Goal: Task Accomplishment & Management: Use online tool/utility

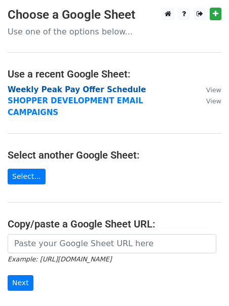
click at [37, 90] on strong "Weekly Peak Pay Offer Schedule" at bounding box center [77, 89] width 138 height 9
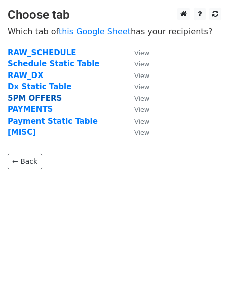
click at [33, 100] on strong "5PM OFFERS" at bounding box center [35, 98] width 54 height 9
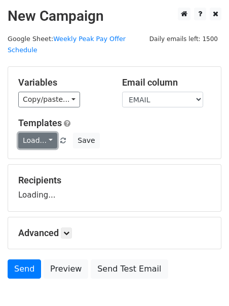
click at [31, 133] on link "Load..." at bounding box center [37, 141] width 39 height 16
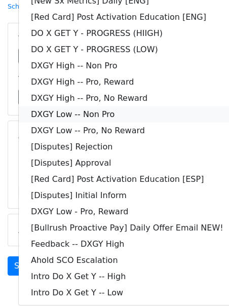
scroll to position [88, 0]
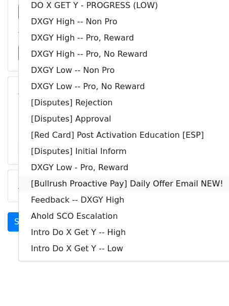
click at [69, 176] on link "[Bullrush Proactive Pay] Daily Offer Email NEW!" at bounding box center [127, 184] width 217 height 16
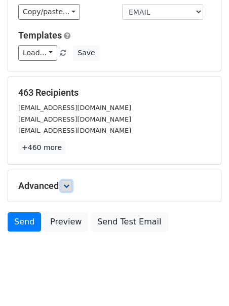
click at [68, 183] on icon at bounding box center [66, 186] width 6 height 6
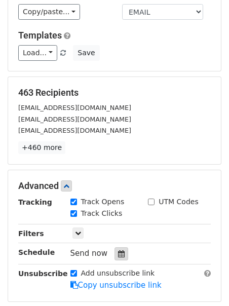
click at [120, 247] on div at bounding box center [122, 253] width 14 height 13
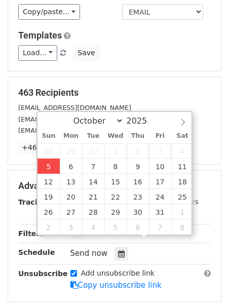
type input "2025-10-05 12:00"
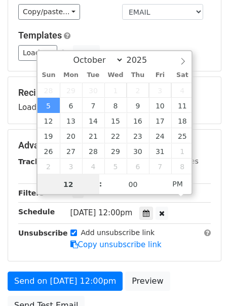
scroll to position [1, 0]
type input "2"
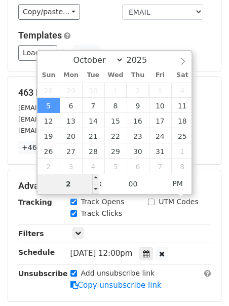
type input "2025-10-05 14:00"
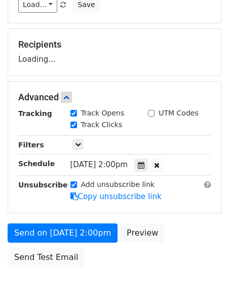
scroll to position [170, 0]
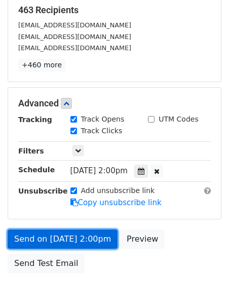
click at [24, 230] on link "Send on Oct 5 at 2:00pm" at bounding box center [63, 239] width 110 height 19
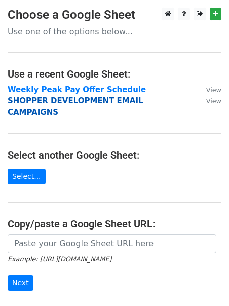
click at [102, 104] on strong "SHOPPER DEVELOPMENT EMAIL CAMPAIGNS" at bounding box center [76, 106] width 136 height 21
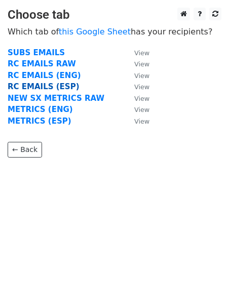
click at [55, 90] on strong "RC EMAILS (ESP)" at bounding box center [43, 86] width 71 height 9
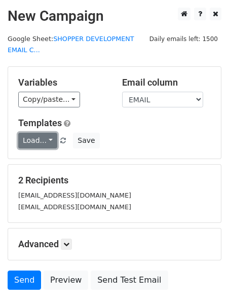
click at [36, 141] on link "Load..." at bounding box center [37, 141] width 39 height 16
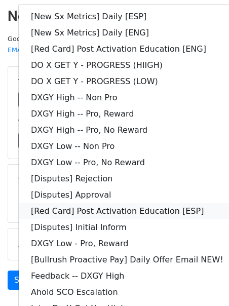
click at [55, 206] on link "[Red Card] Post Activation Education [ESP]" at bounding box center [127, 211] width 217 height 16
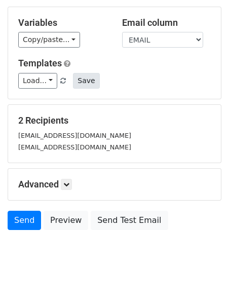
scroll to position [70, 0]
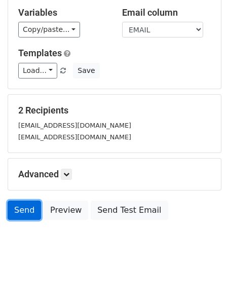
click at [12, 211] on link "Send" at bounding box center [24, 210] width 33 height 19
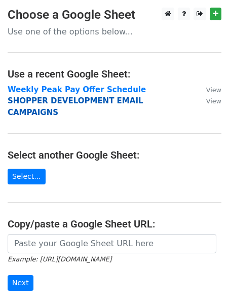
click at [66, 101] on strong "SHOPPER DEVELOPMENT EMAIL CAMPAIGNS" at bounding box center [76, 106] width 136 height 21
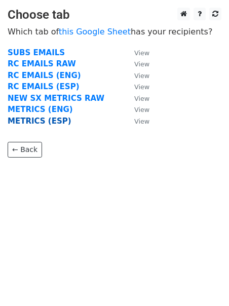
click at [51, 120] on strong "METRICS (ESP)" at bounding box center [40, 121] width 64 height 9
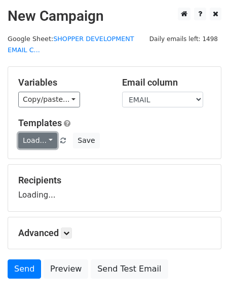
click at [27, 136] on link "Load..." at bounding box center [37, 141] width 39 height 16
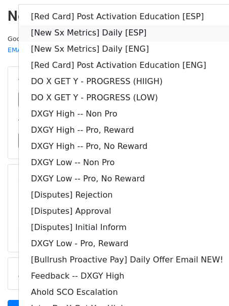
click at [79, 33] on link "[New Sx Metrics] Daily [ESP]" at bounding box center [127, 33] width 217 height 16
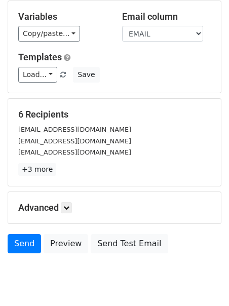
scroll to position [99, 0]
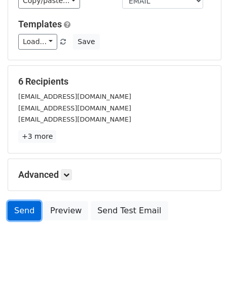
click at [14, 210] on link "Send" at bounding box center [24, 210] width 33 height 19
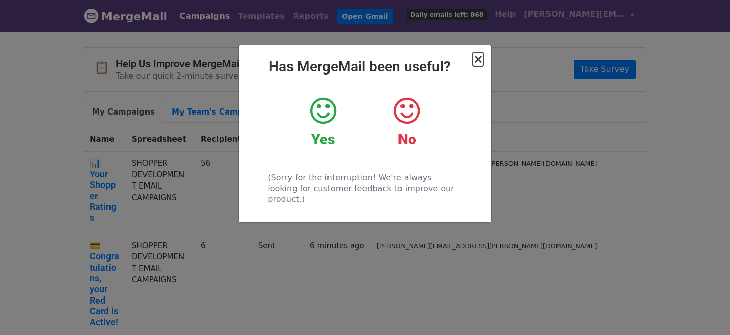
click at [481, 61] on span "×" at bounding box center [478, 59] width 10 height 14
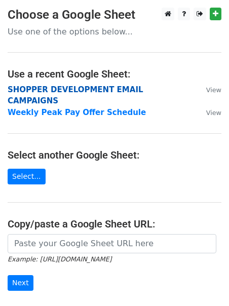
click at [64, 90] on strong "SHOPPER DEVELOPMENT EMAIL CAMPAIGNS" at bounding box center [76, 95] width 136 height 21
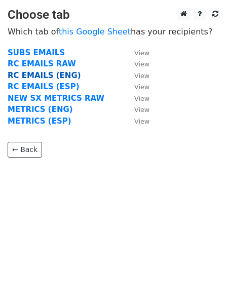
click at [47, 75] on strong "RC EMAILS (ENG)" at bounding box center [45, 75] width 74 height 9
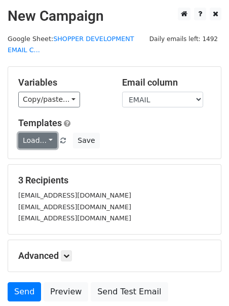
click at [33, 136] on link "Load..." at bounding box center [37, 141] width 39 height 16
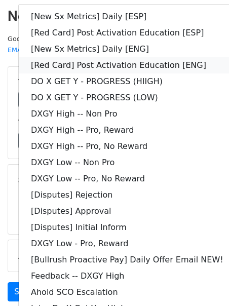
click at [61, 65] on link "[Red Card] Post Activation Education [ENG]" at bounding box center [127, 65] width 217 height 16
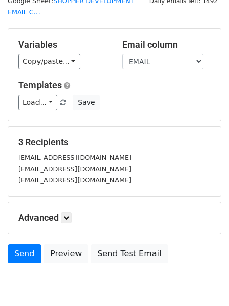
scroll to position [41, 0]
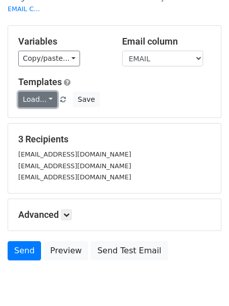
click at [38, 95] on link "Load..." at bounding box center [37, 100] width 39 height 16
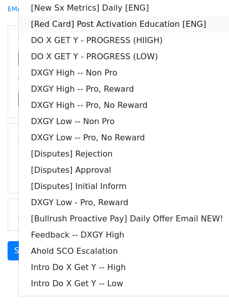
click at [99, 20] on link "[Red Card] Post Activation Education [ENG]" at bounding box center [127, 24] width 217 height 16
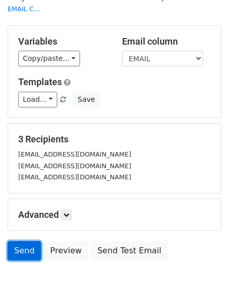
click at [20, 248] on link "Send" at bounding box center [24, 250] width 33 height 19
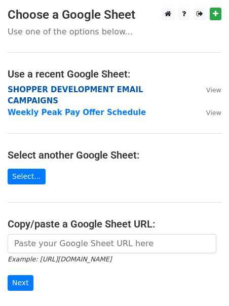
click at [40, 92] on strong "SHOPPER DEVELOPMENT EMAIL CAMPAIGNS" at bounding box center [76, 95] width 136 height 21
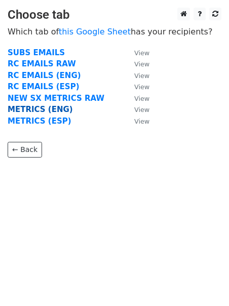
click at [37, 110] on strong "METRICS (ENG)" at bounding box center [40, 109] width 65 height 9
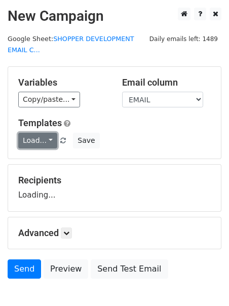
click at [30, 136] on link "Load..." at bounding box center [37, 141] width 39 height 16
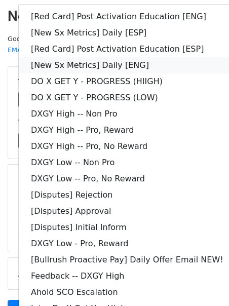
click at [118, 65] on link "[New Sx Metrics] Daily [ENG]" at bounding box center [127, 65] width 217 height 16
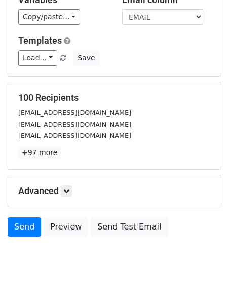
scroll to position [99, 0]
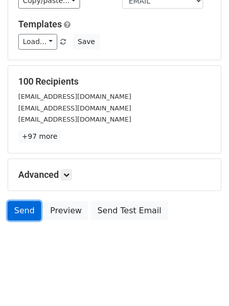
click at [16, 211] on link "Send" at bounding box center [24, 210] width 33 height 19
